Goal: Transaction & Acquisition: Book appointment/travel/reservation

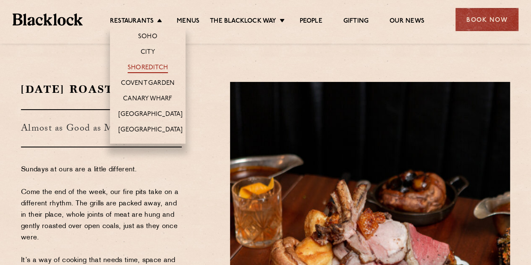
click at [153, 71] on link "Shoreditch" at bounding box center [148, 68] width 40 height 9
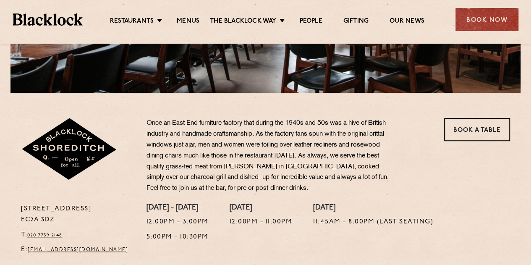
scroll to position [209, 0]
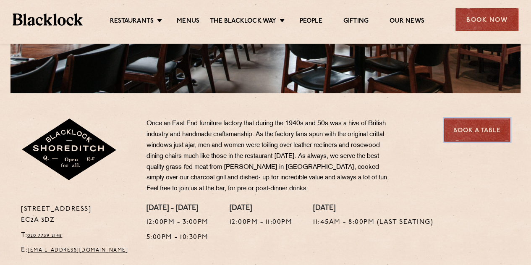
click at [479, 132] on link "Book a Table" at bounding box center [477, 129] width 66 height 23
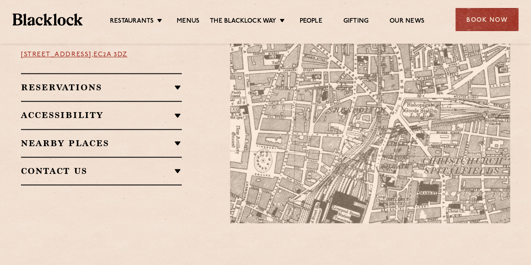
scroll to position [560, 0]
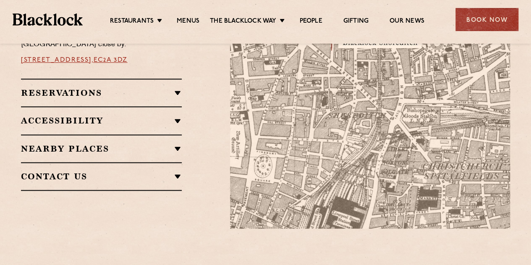
click at [174, 88] on h2 "Reservations" at bounding box center [101, 93] width 161 height 10
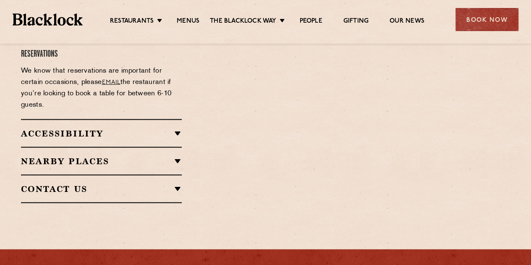
scroll to position [782, 0]
click at [490, 21] on div "Book Now" at bounding box center [486, 19] width 63 height 23
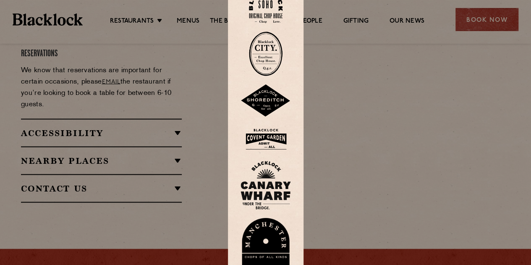
click at [277, 105] on img at bounding box center [266, 100] width 50 height 33
